Goal: Task Accomplishment & Management: Manage account settings

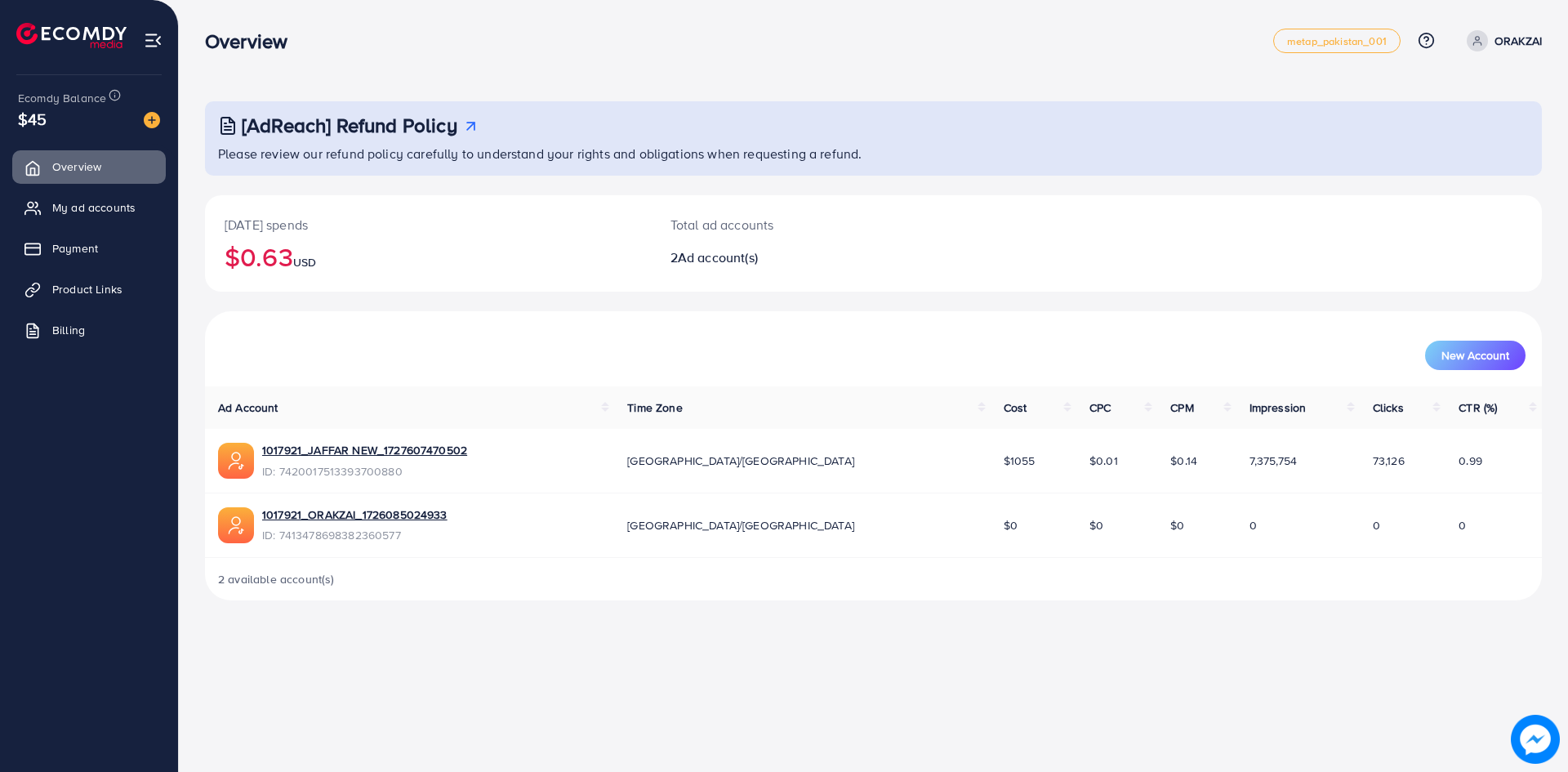
click at [403, 440] on td "1017921_JAFFAR NEW_1727607470502 ID: 7420017513393700880" at bounding box center [409, 461] width 409 height 64
click at [407, 453] on link "1017921_JAFFAR NEW_1727607470502" at bounding box center [364, 449] width 205 height 16
click at [400, 449] on link "1017921_JAFFAR NEW_1727607470502" at bounding box center [364, 449] width 205 height 16
click at [102, 190] on ul "Overview My ad accounts Payment Product Links Billing" at bounding box center [89, 253] width 178 height 219
click at [99, 206] on span "My ad accounts" at bounding box center [98, 207] width 83 height 16
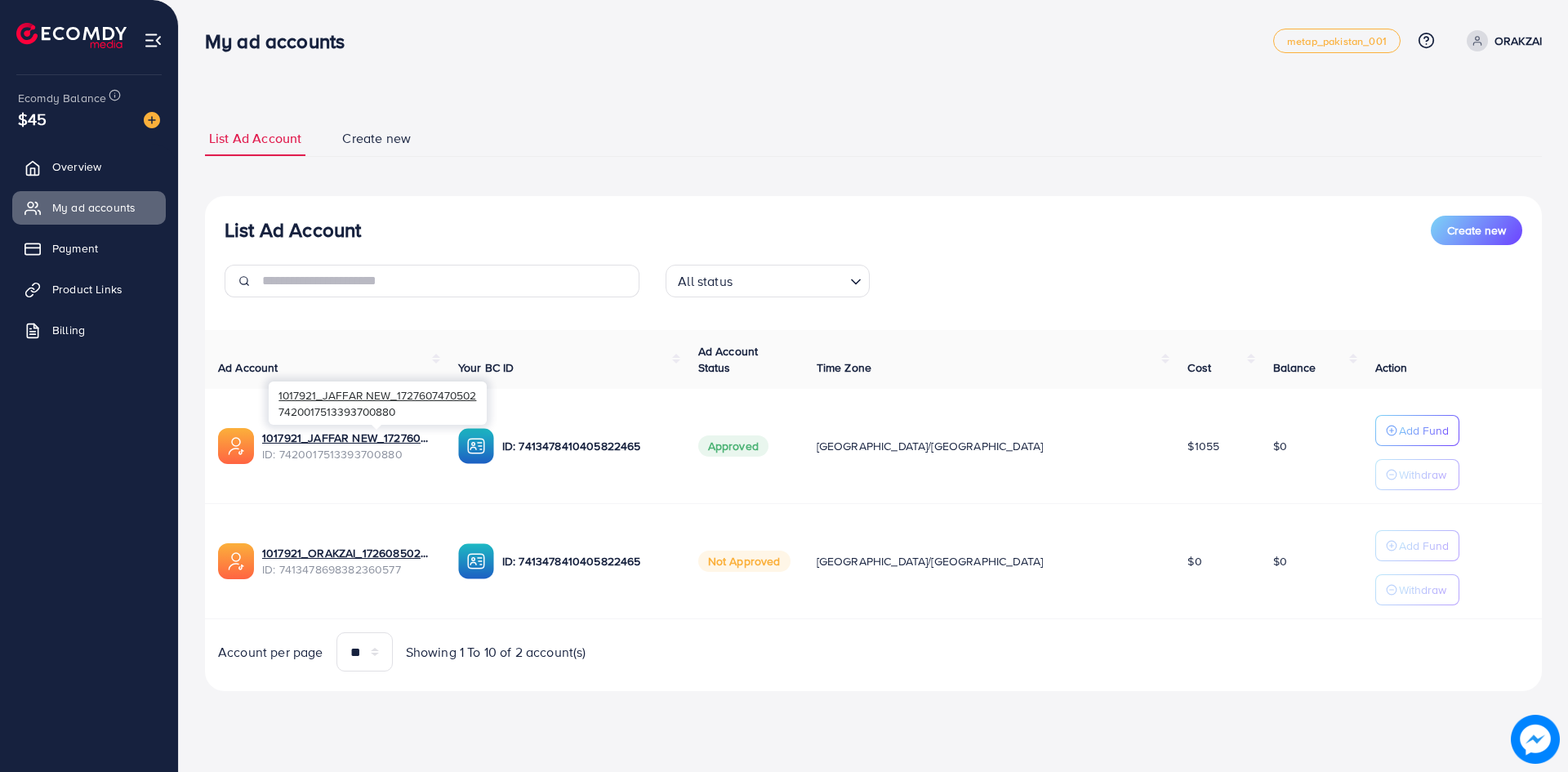
click at [388, 430] on div "1017921_JAFFAR NEW_1727607470502 7420017513393700880" at bounding box center [378, 403] width 218 height 53
click at [387, 435] on link "1017921_JAFFAR NEW_1727607470502" at bounding box center [347, 438] width 170 height 16
